Goal: Information Seeking & Learning: Compare options

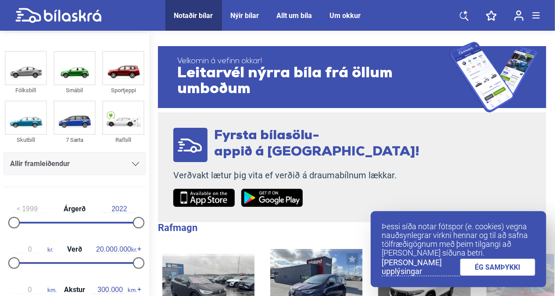
click at [503, 271] on link "ÉG SAMÞYKKI" at bounding box center [497, 266] width 75 height 17
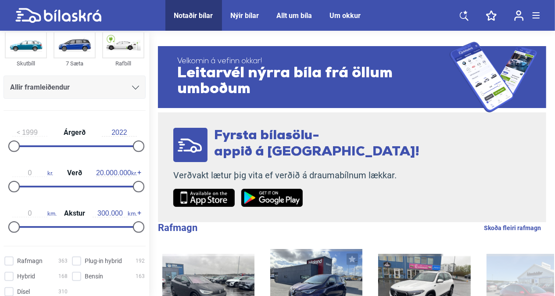
scroll to position [182, 0]
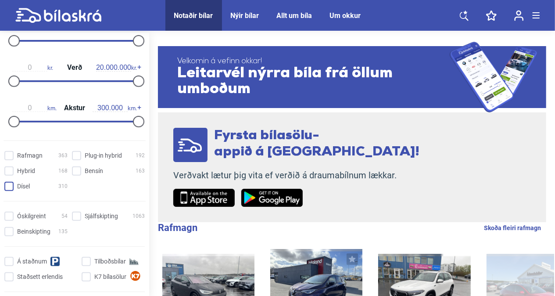
click at [7, 182] on input "Dísel 310" at bounding box center [37, 186] width 63 height 9
checkbox input "true"
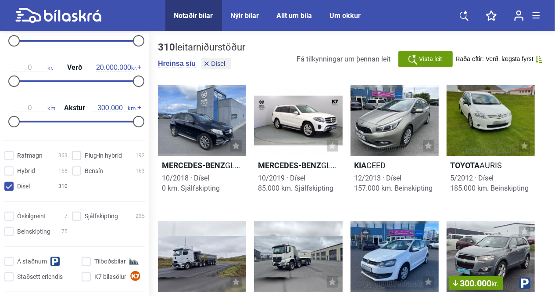
click at [72, 221] on div "Óskilgreint 7 Sjálfskipting 235 Beinskipting 75 Á staðnum Tilboðsbílar Staðsett…" at bounding box center [74, 253] width 149 height 90
click at [73, 219] on input "Sjálfskipting 235" at bounding box center [109, 216] width 73 height 9
checkbox input "true"
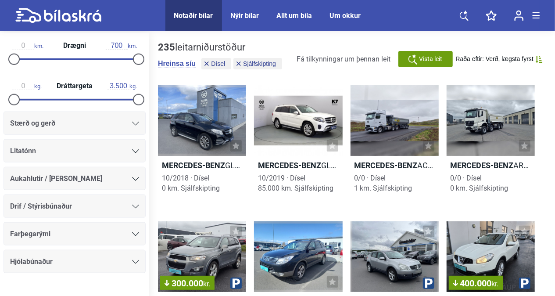
scroll to position [452, 0]
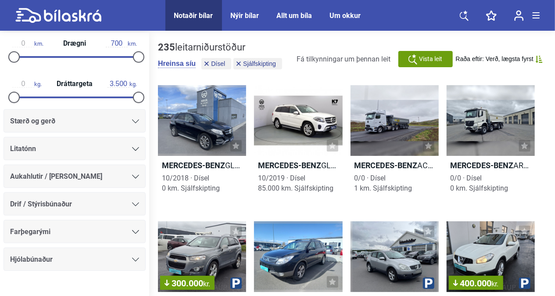
click at [125, 115] on div "Stærð og gerð" at bounding box center [74, 121] width 129 height 12
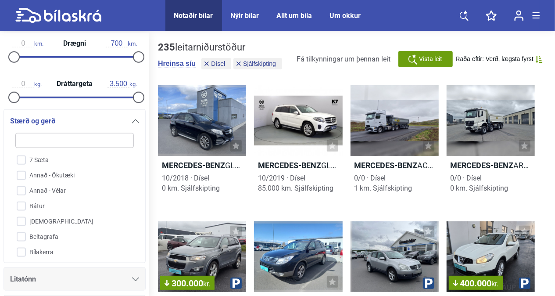
click at [125, 115] on div "Stærð og gerð" at bounding box center [74, 121] width 129 height 12
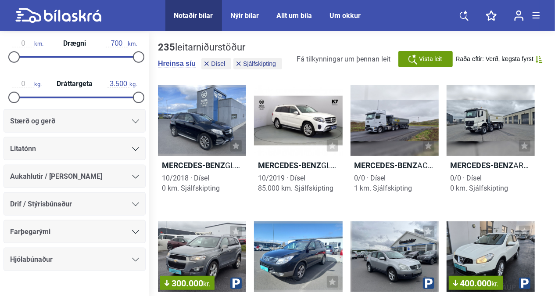
click at [122, 143] on div "Litatónn" at bounding box center [74, 149] width 129 height 12
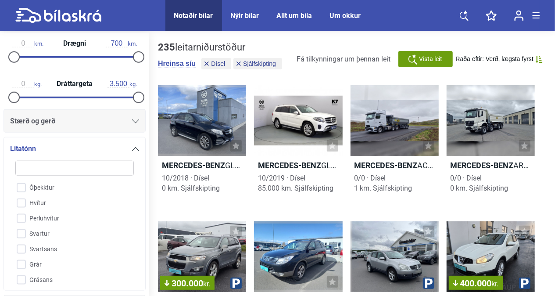
scroll to position [555, 0]
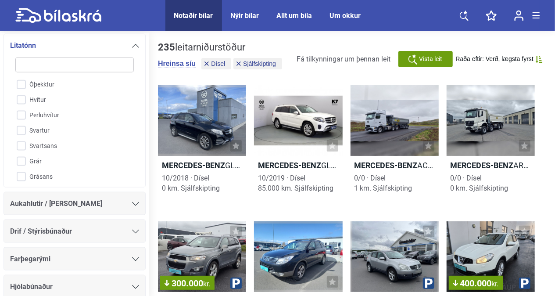
drag, startPoint x: 138, startPoint y: 36, endPoint x: 133, endPoint y: 46, distance: 11.4
click at [133, 46] on div "Litatónn Óþekktur Hvítur Perluhvítur Svartur Svartsans Grár Grásans Grár (tvíli…" at bounding box center [75, 111] width 142 height 154
click at [133, 46] on div at bounding box center [135, 45] width 7 height 7
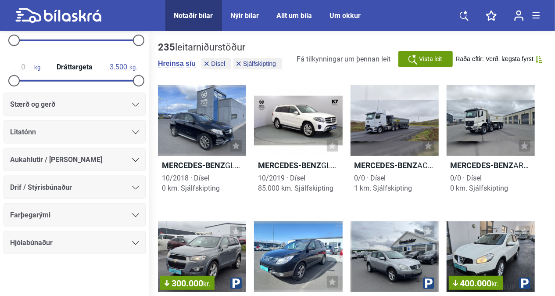
scroll to position [466, 0]
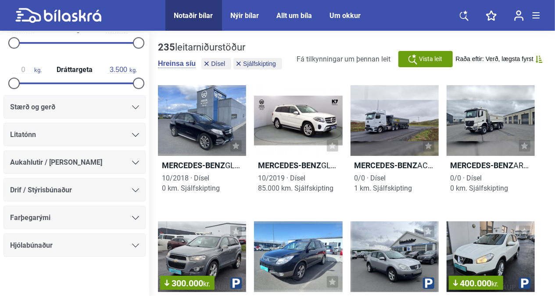
click at [119, 169] on div "Aukahlutir / [PERSON_NAME]" at bounding box center [75, 161] width 142 height 23
click at [119, 179] on div "Drif / Stýrisbúnaður" at bounding box center [75, 189] width 142 height 23
click at [125, 187] on div "Drif / Stýrisbúnaður" at bounding box center [74, 190] width 129 height 12
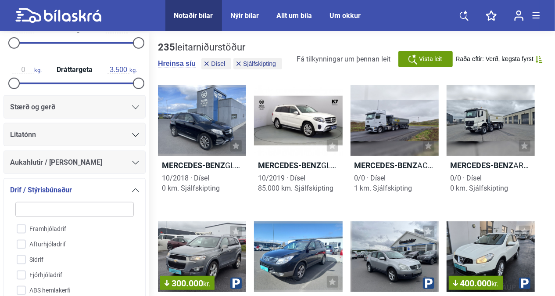
scroll to position [555, 0]
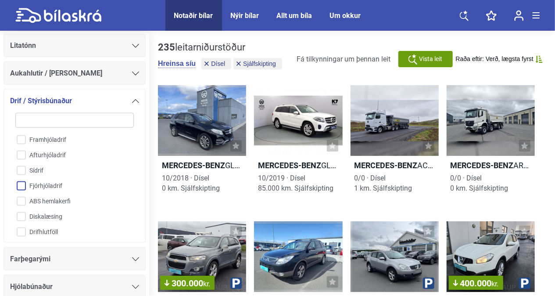
click at [19, 182] on input "Fjórhjóladrif" at bounding box center [68, 186] width 119 height 15
checkbox input "true"
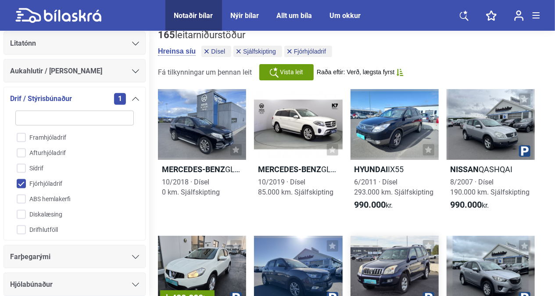
scroll to position [89, 0]
